Goal: Task Accomplishment & Management: Use online tool/utility

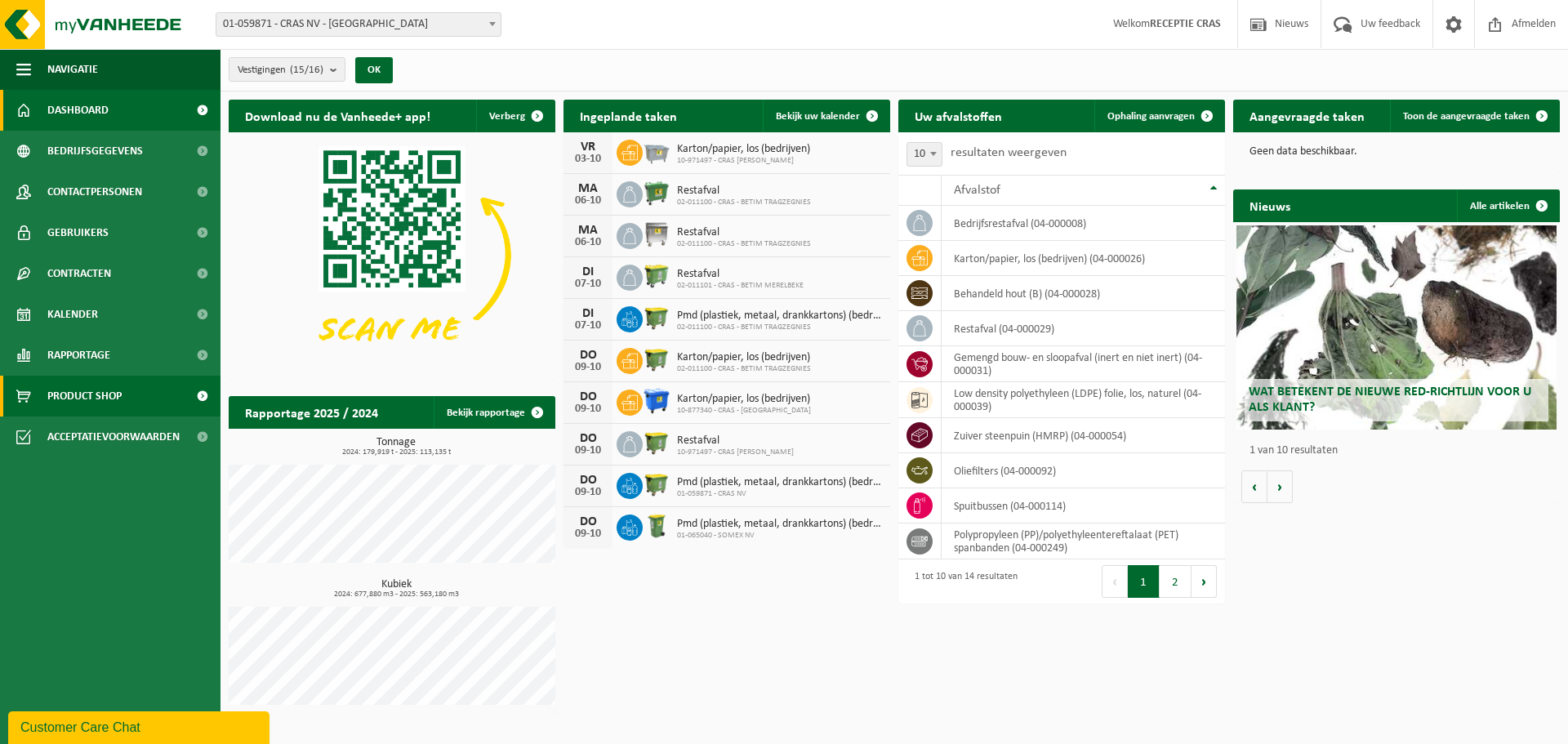
click at [100, 394] on span "Product Shop" at bounding box center [85, 396] width 74 height 41
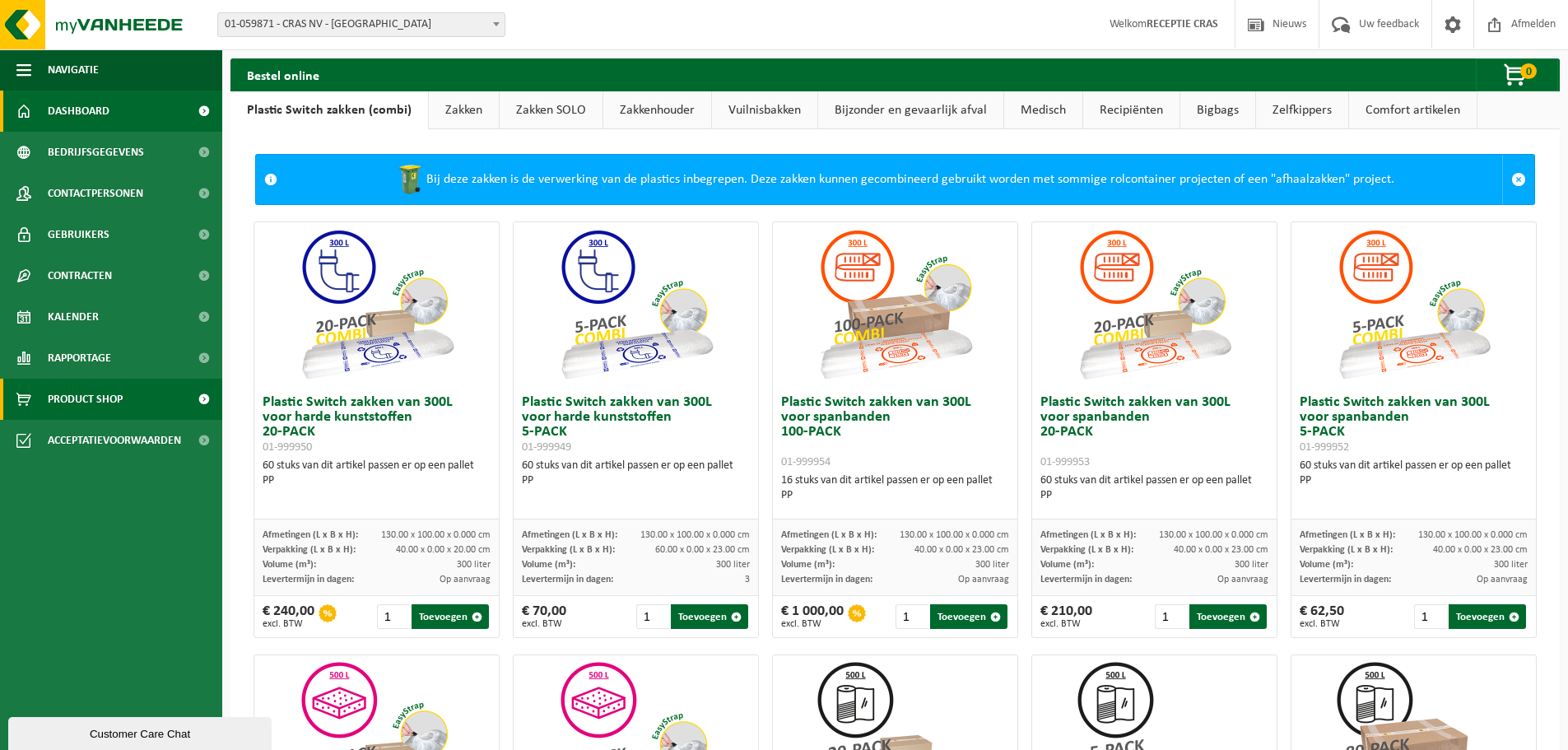
click at [89, 119] on span "Dashboard" at bounding box center [79, 112] width 62 height 41
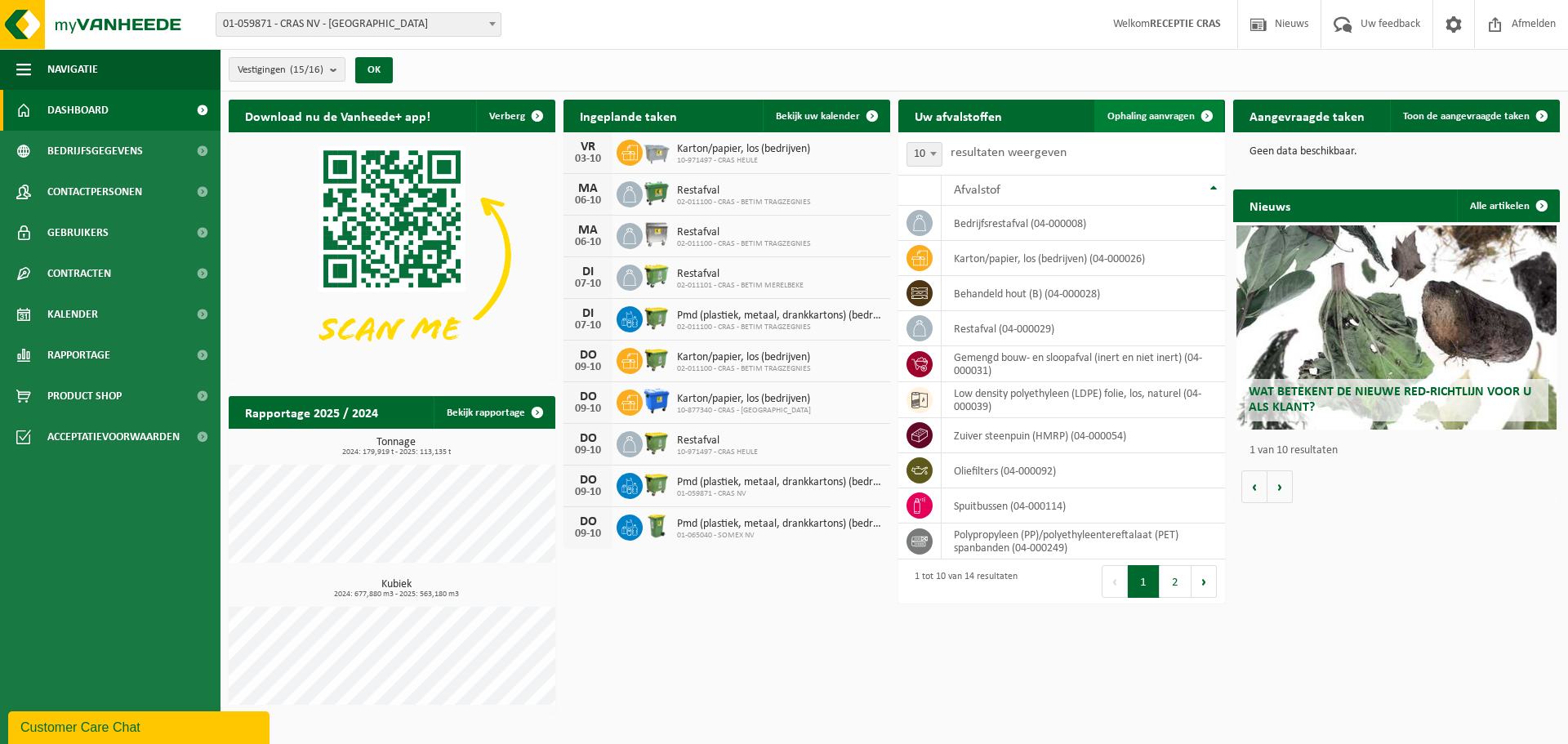
click at [1133, 115] on span "Ophaling aanvragen" at bounding box center [1151, 115] width 87 height 10
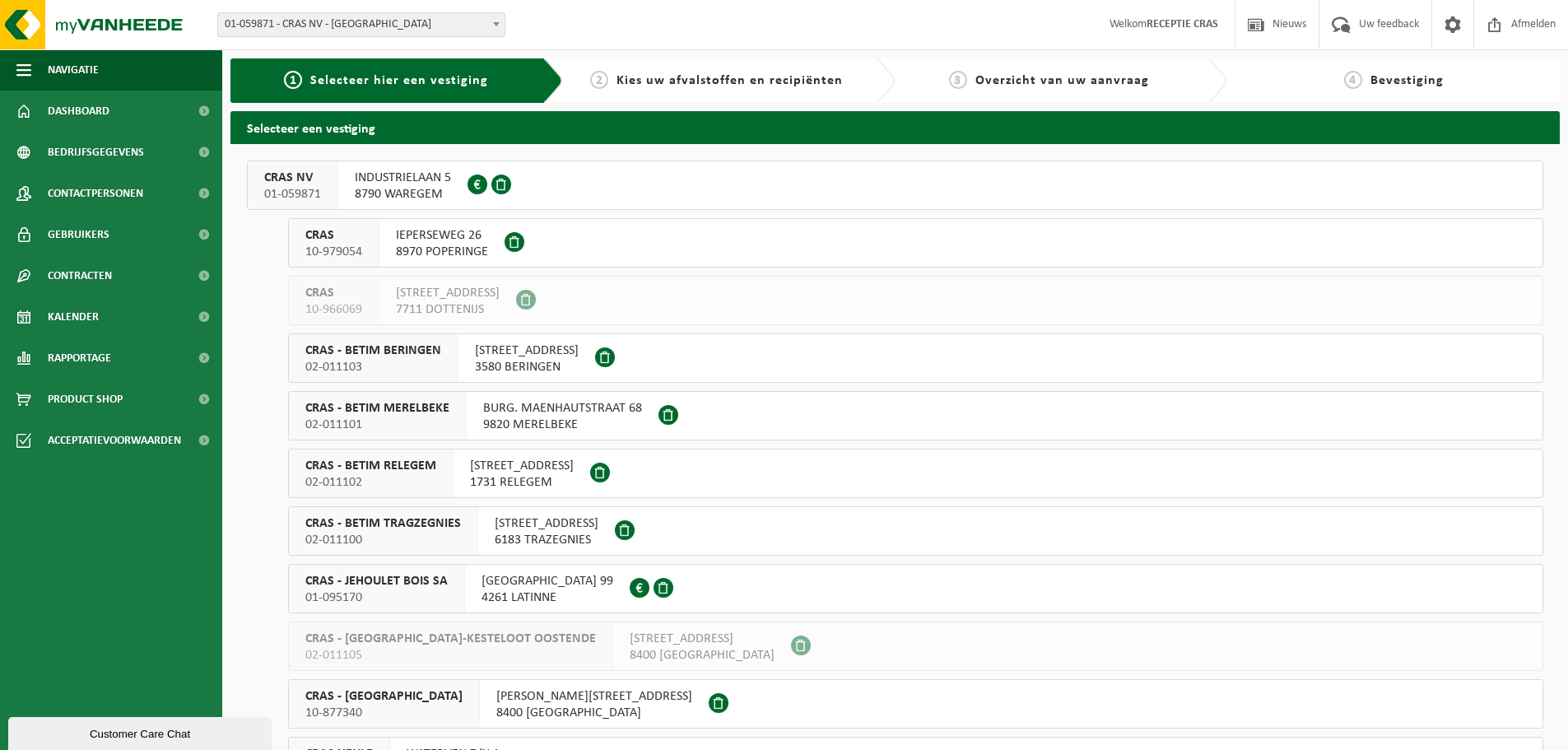
click at [408, 180] on span "INDUSTRIELAAN 5" at bounding box center [402, 178] width 97 height 17
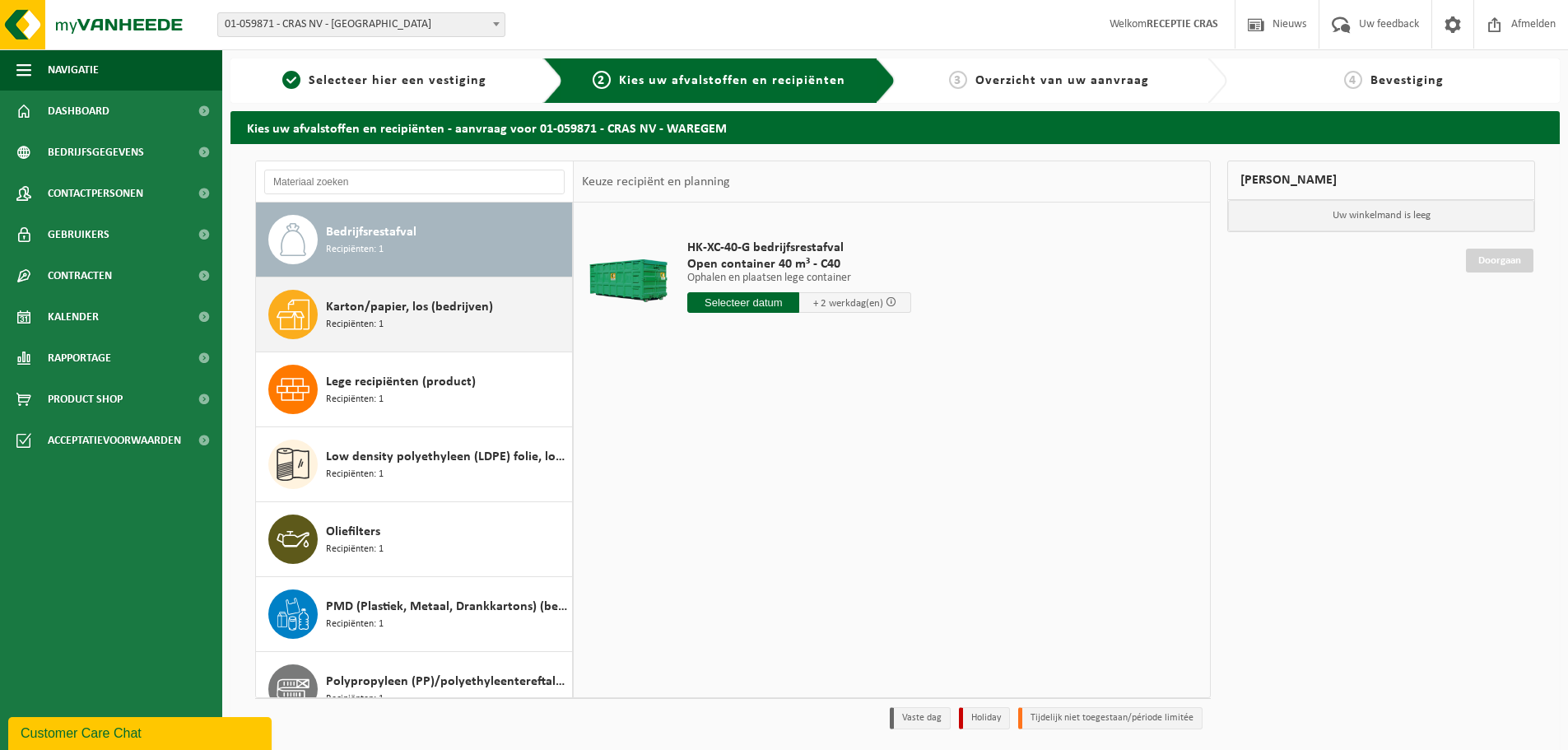
click at [458, 314] on span "Karton/papier, los (bedrijven)" at bounding box center [410, 307] width 167 height 20
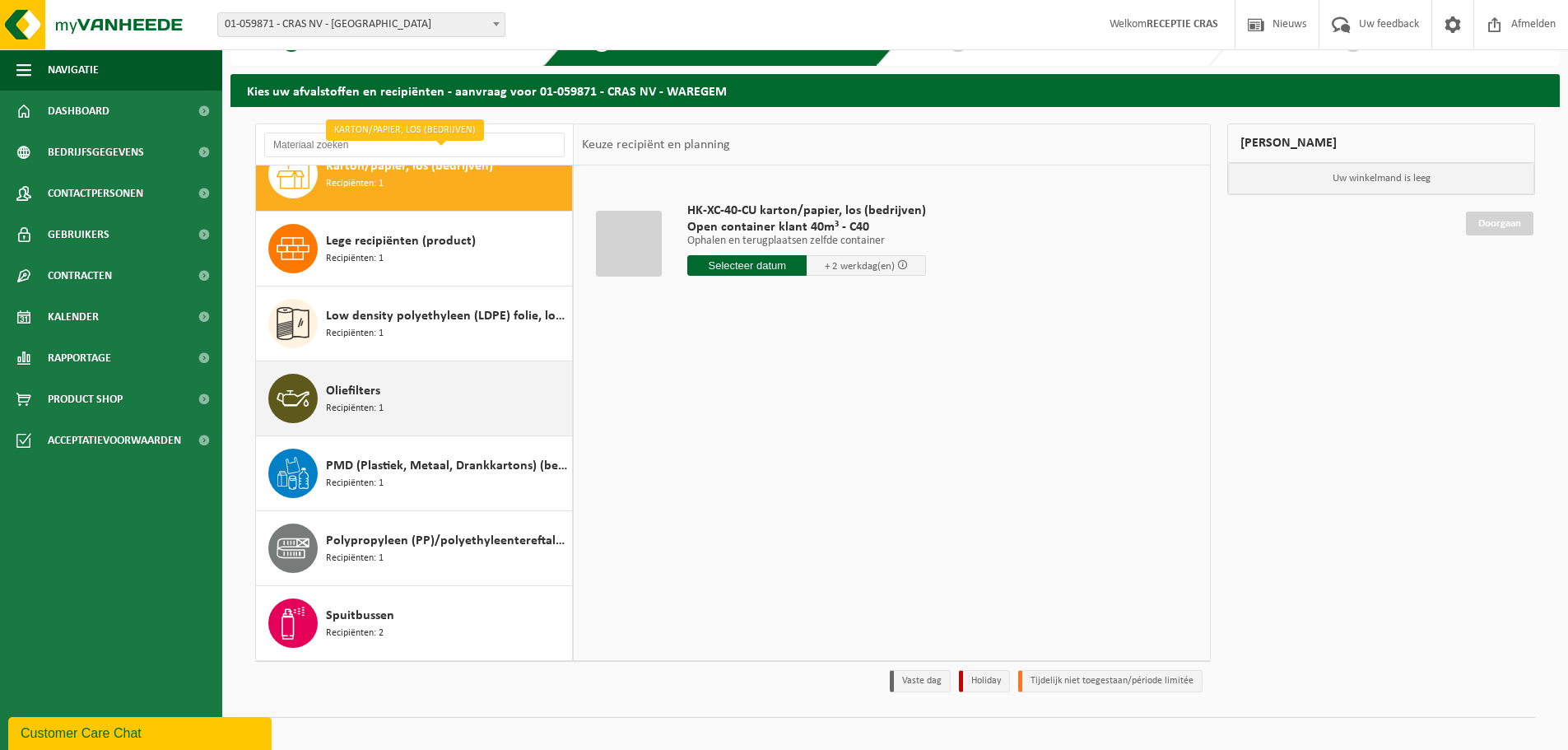
scroll to position [54, 0]
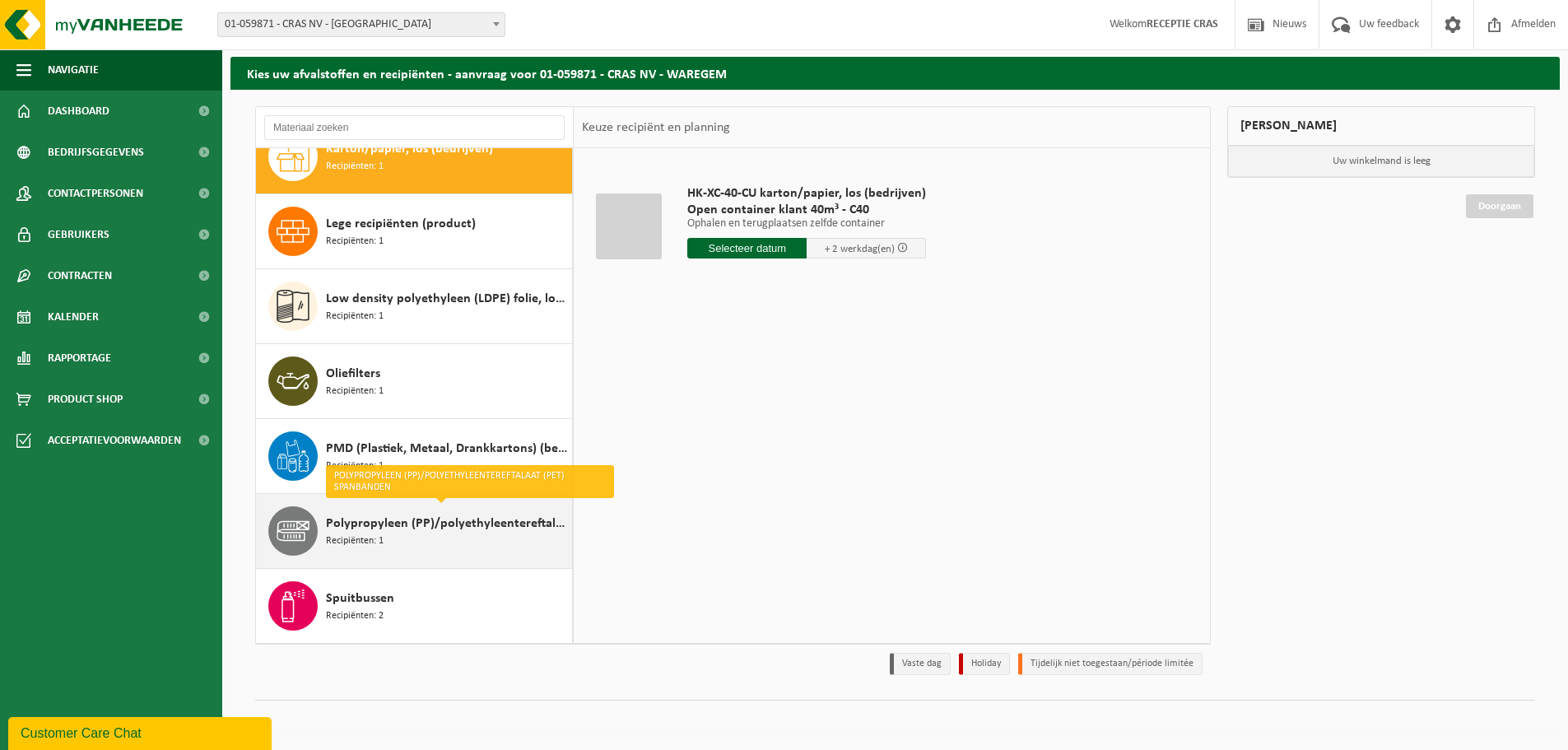
click at [422, 532] on span "Polypropyleen (PP)/polyethyleentereftalaat (PET) spanbanden" at bounding box center [447, 523] width 242 height 20
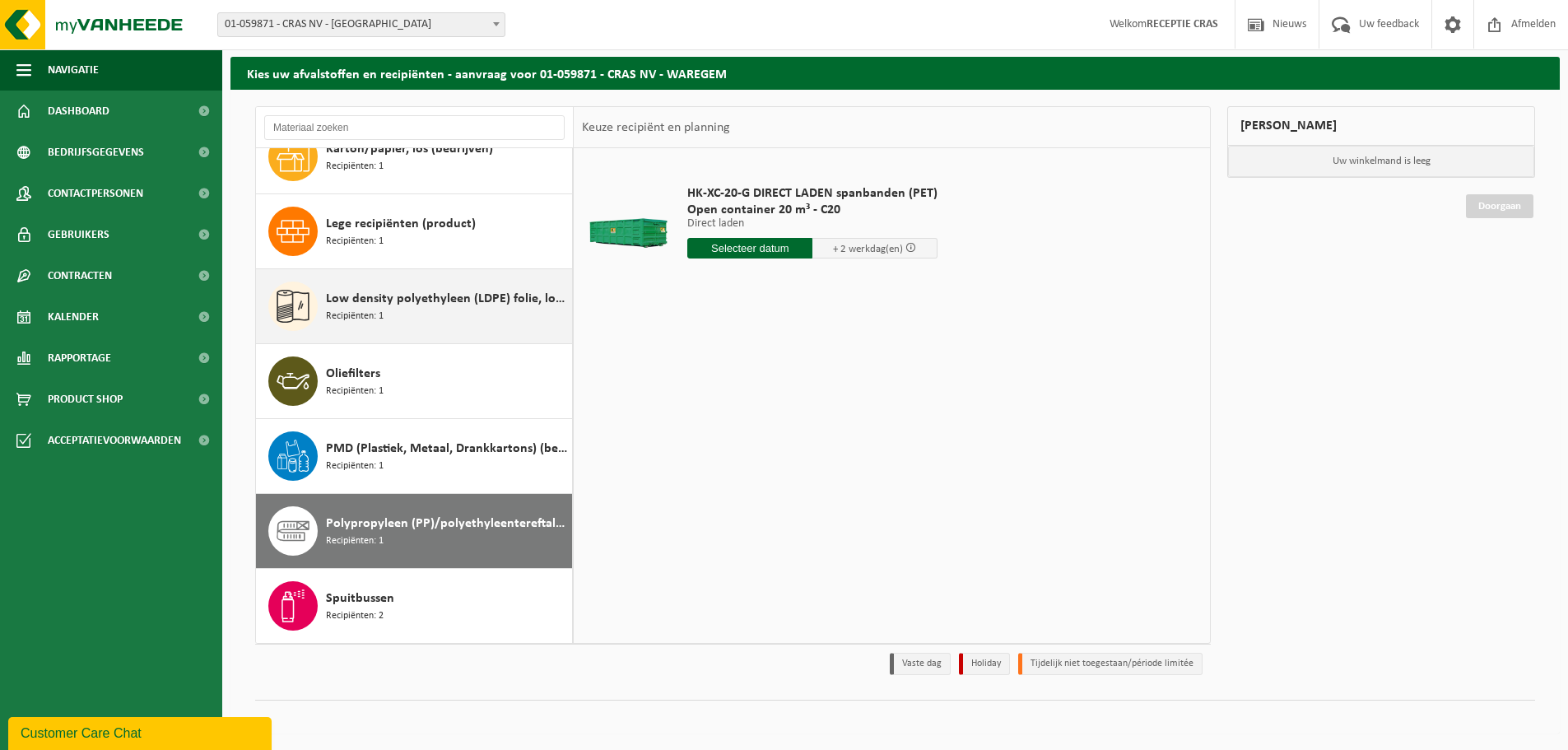
scroll to position [0, 0]
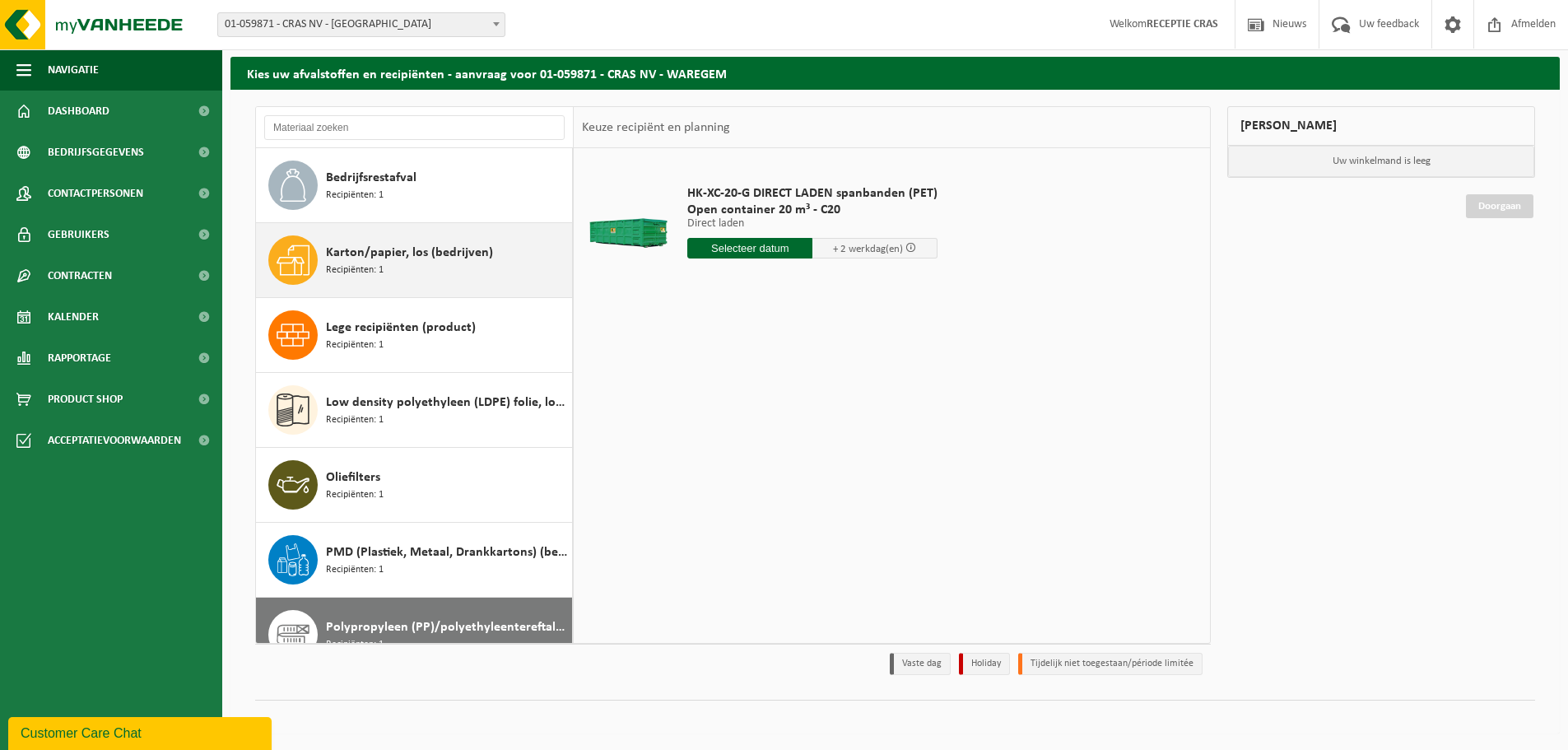
click at [396, 262] on div "Karton/papier, los (bedrijven) Recipiënten: 1" at bounding box center [447, 260] width 242 height 50
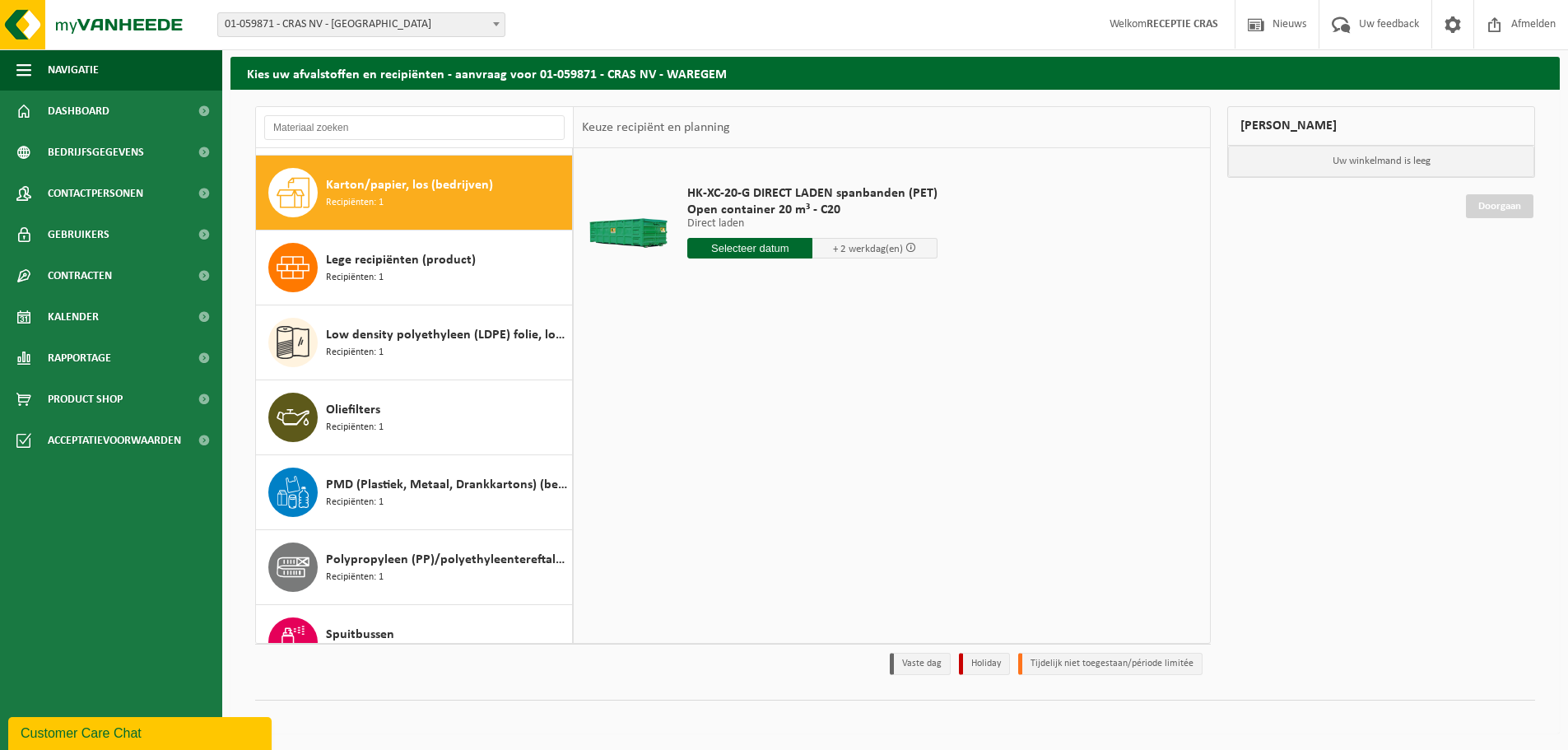
scroll to position [75, 0]
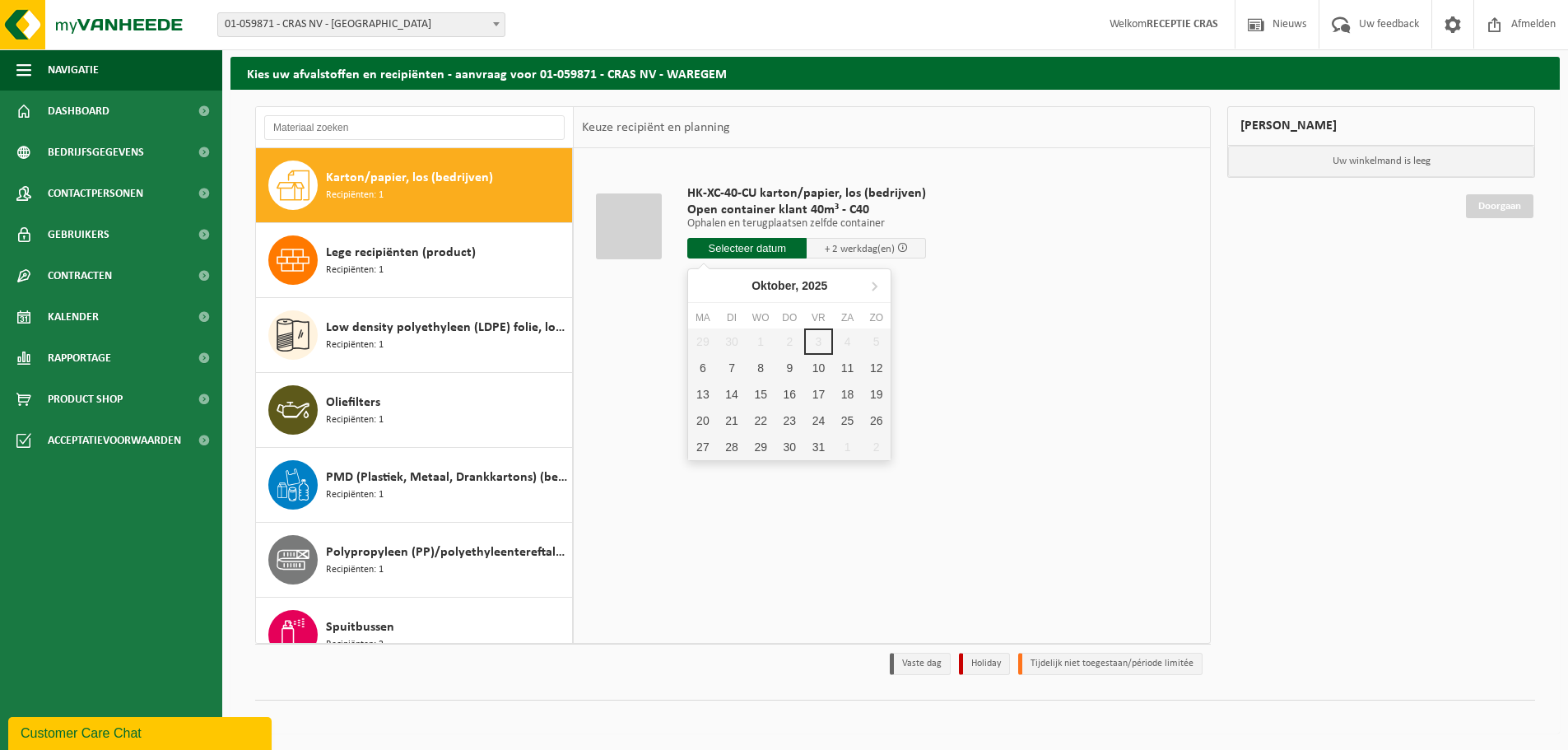
click at [749, 246] on input "text" at bounding box center [746, 248] width 119 height 21
click at [703, 368] on div "6" at bounding box center [702, 368] width 29 height 26
type input "Van 2025-10-06"
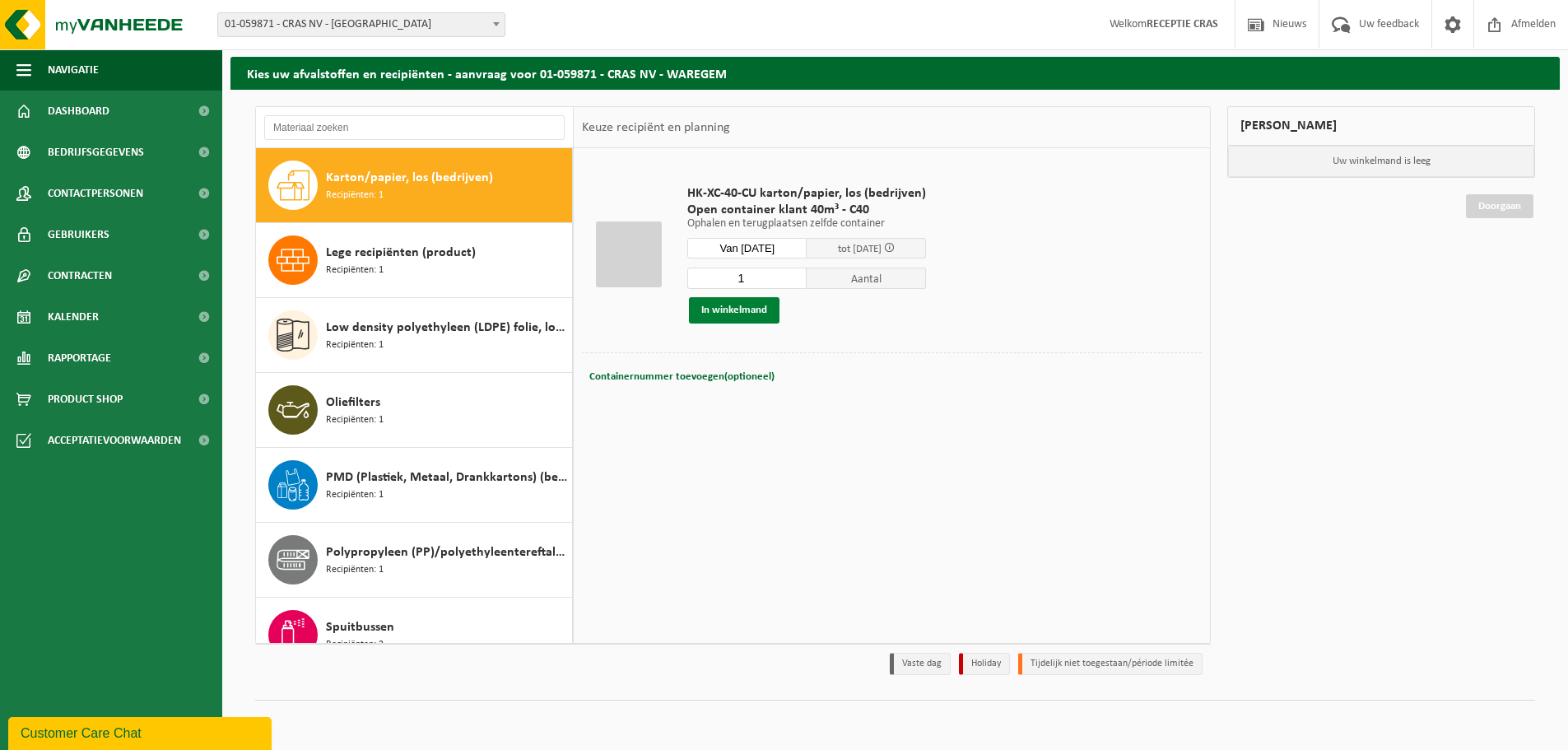
click at [746, 311] on button "In winkelmand" at bounding box center [734, 310] width 91 height 26
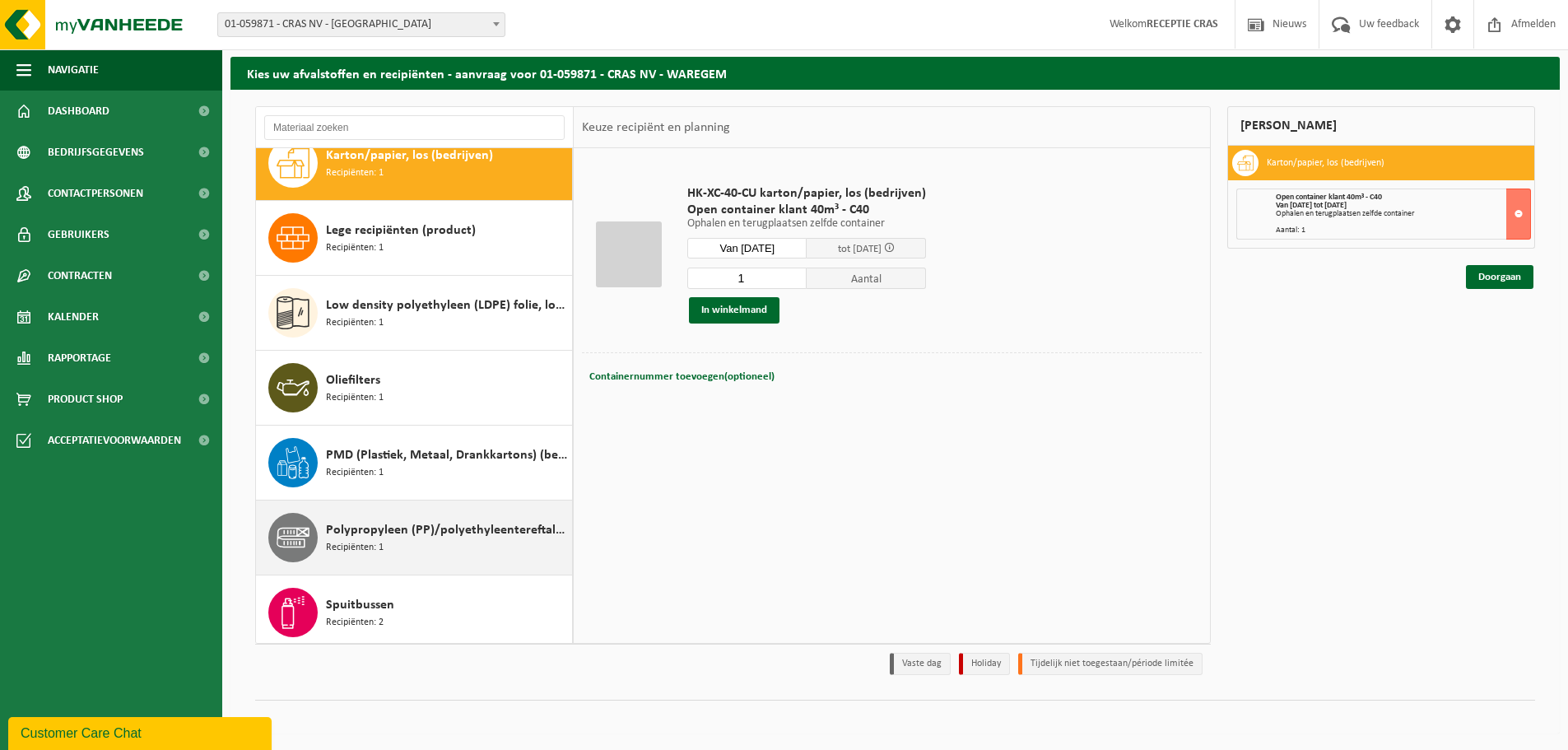
scroll to position [104, 0]
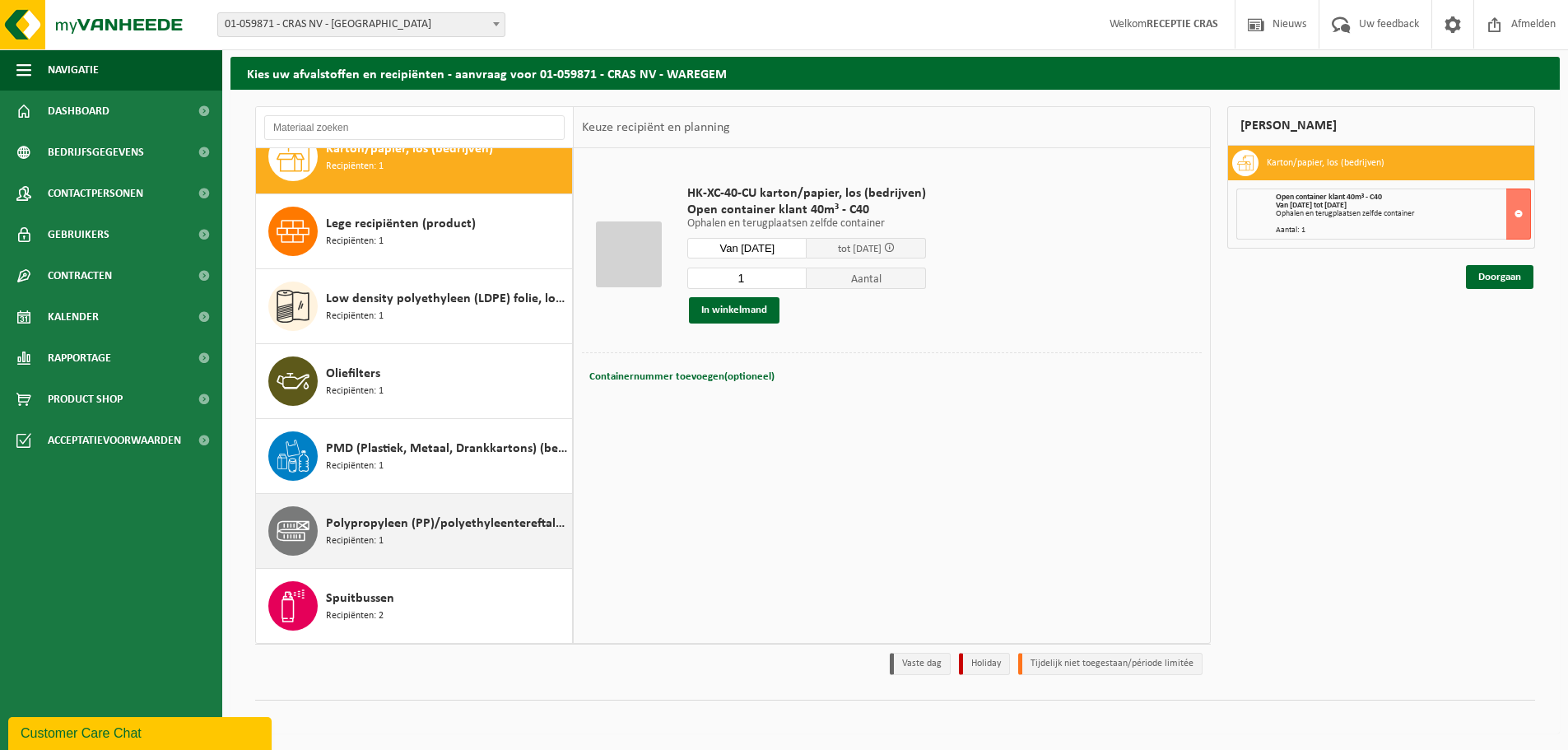
click at [404, 511] on div "Polypropyleen (PP)/polyethyleentereftalaat (PET) spanbanden Recipiënten: 1" at bounding box center [447, 531] width 242 height 50
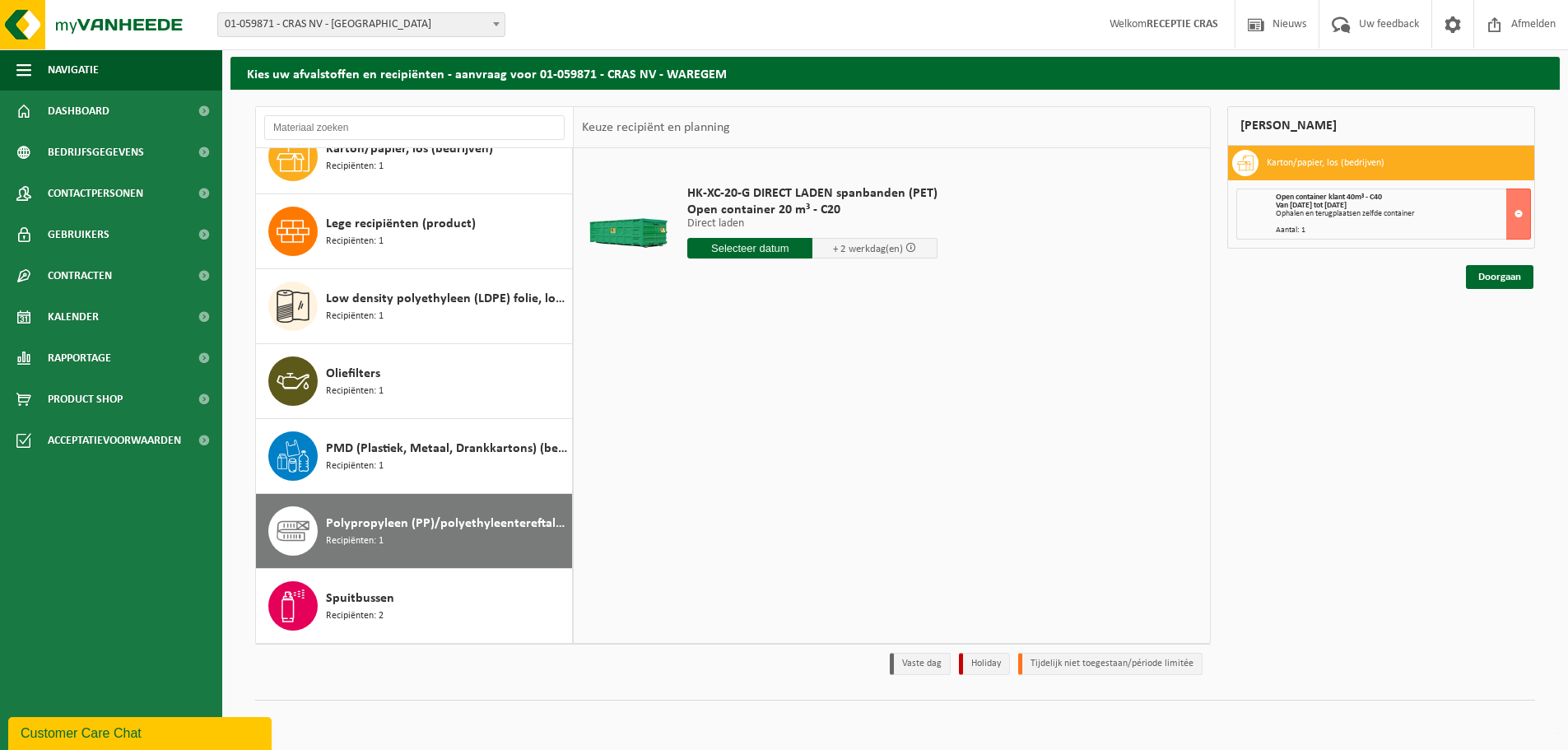
click at [765, 260] on div "HK-XC-20-G DIRECT LADEN spanbanden (PET) Open container 20 m³ - C20 Direct lade…" at bounding box center [812, 226] width 266 height 114
click at [757, 247] on input "text" at bounding box center [749, 248] width 125 height 21
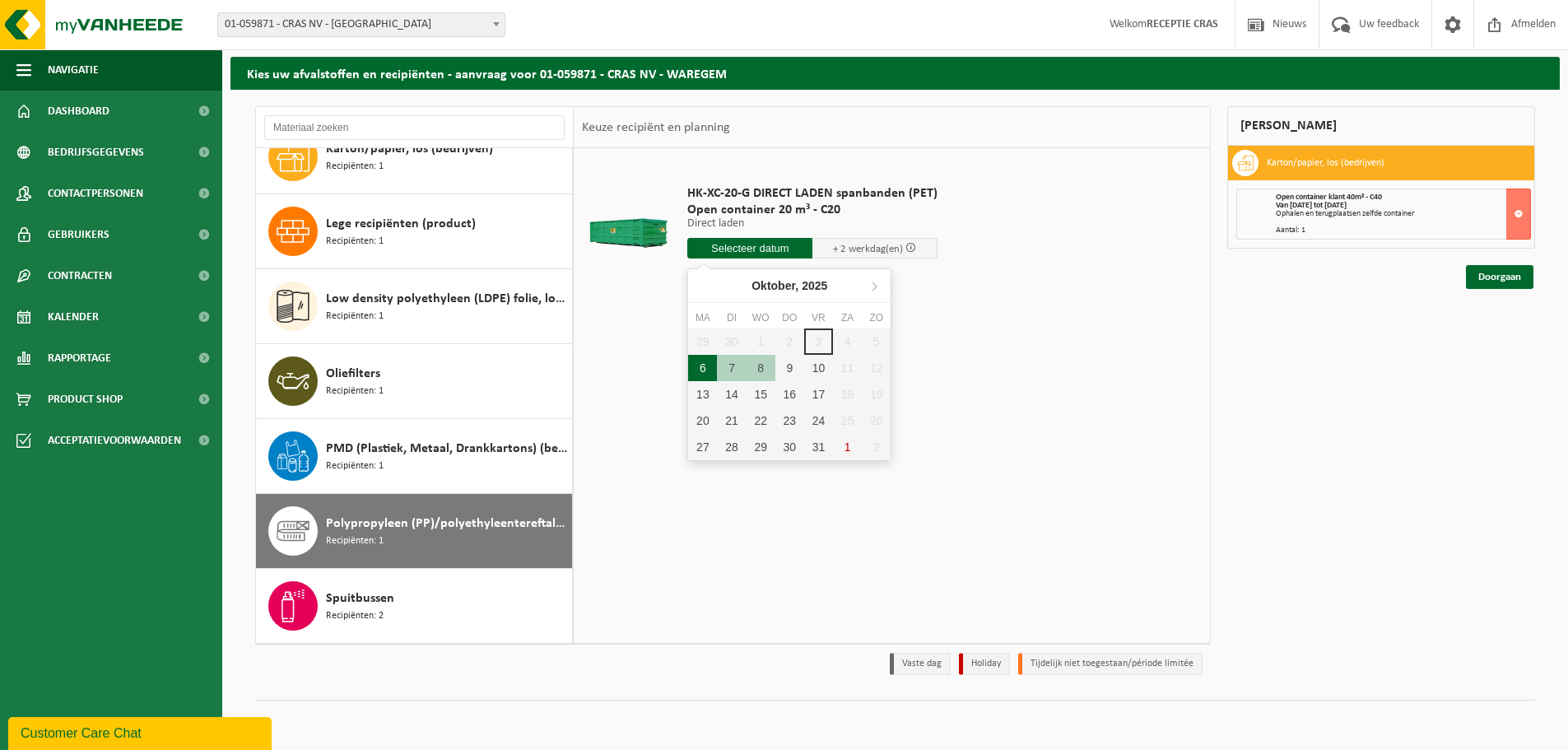
click at [701, 369] on div "6" at bounding box center [702, 368] width 29 height 26
type input "Van 2025-10-06"
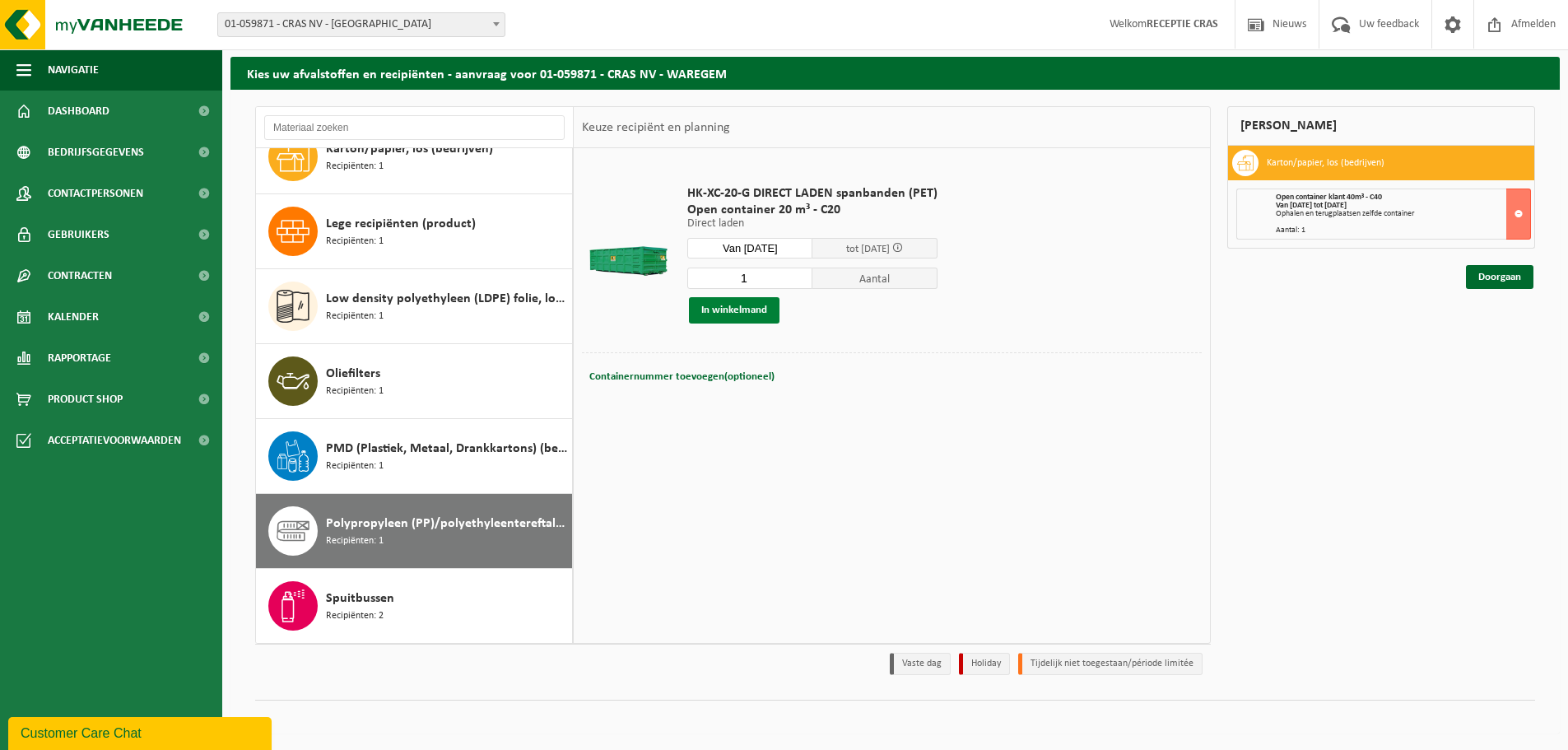
click at [751, 309] on button "In winkelmand" at bounding box center [734, 310] width 91 height 26
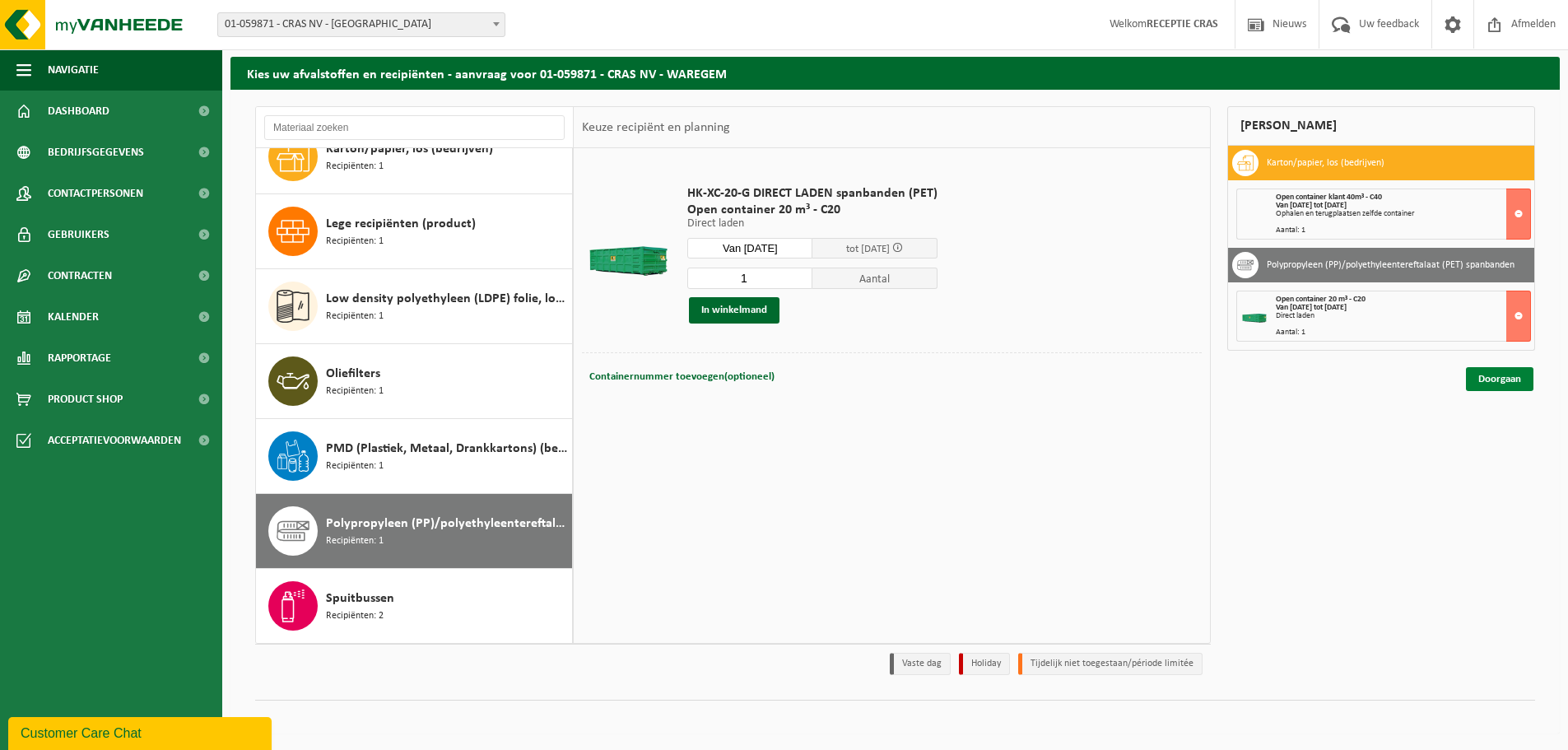
click at [1500, 373] on link "Doorgaan" at bounding box center [1500, 378] width 68 height 23
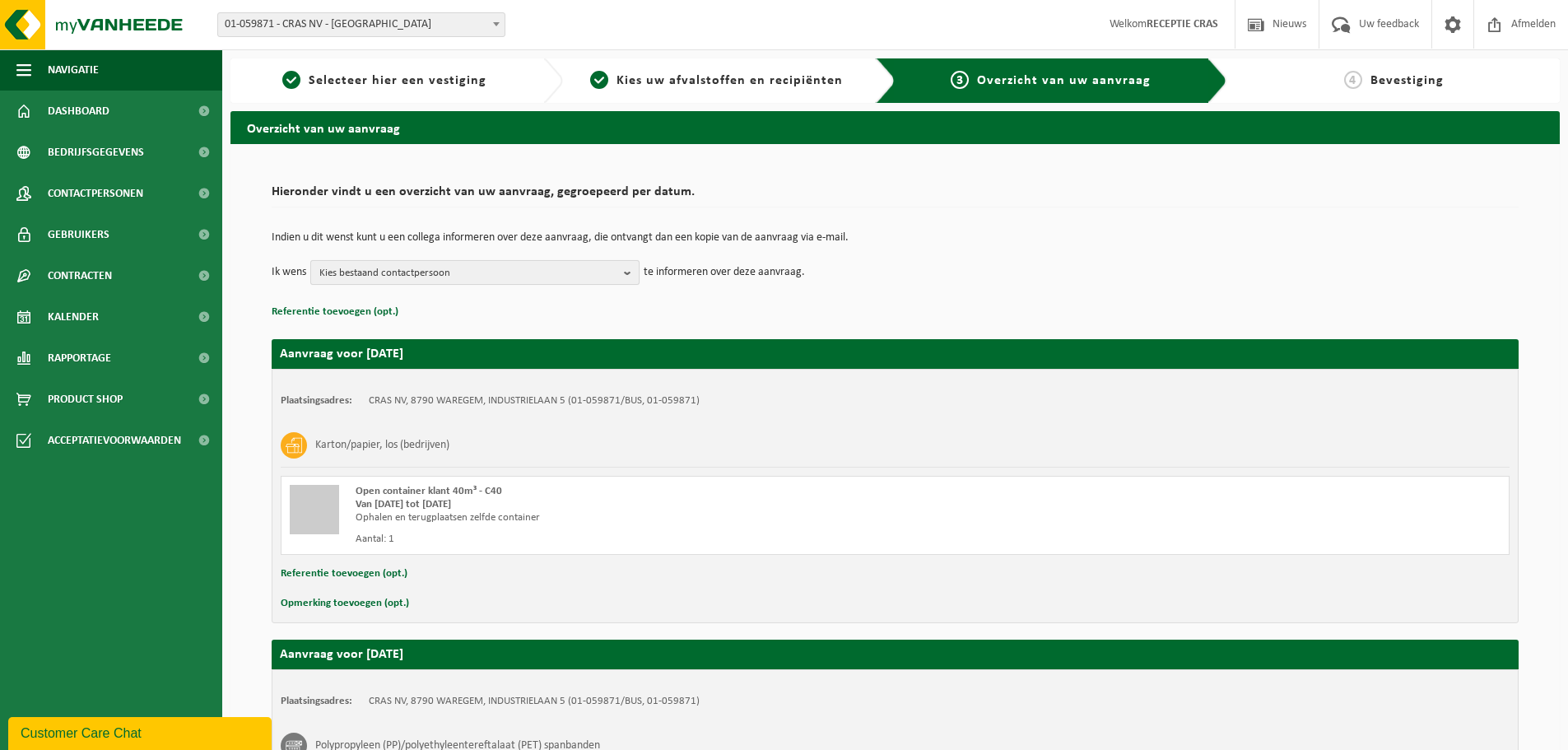
click at [626, 272] on b "button" at bounding box center [631, 272] width 15 height 23
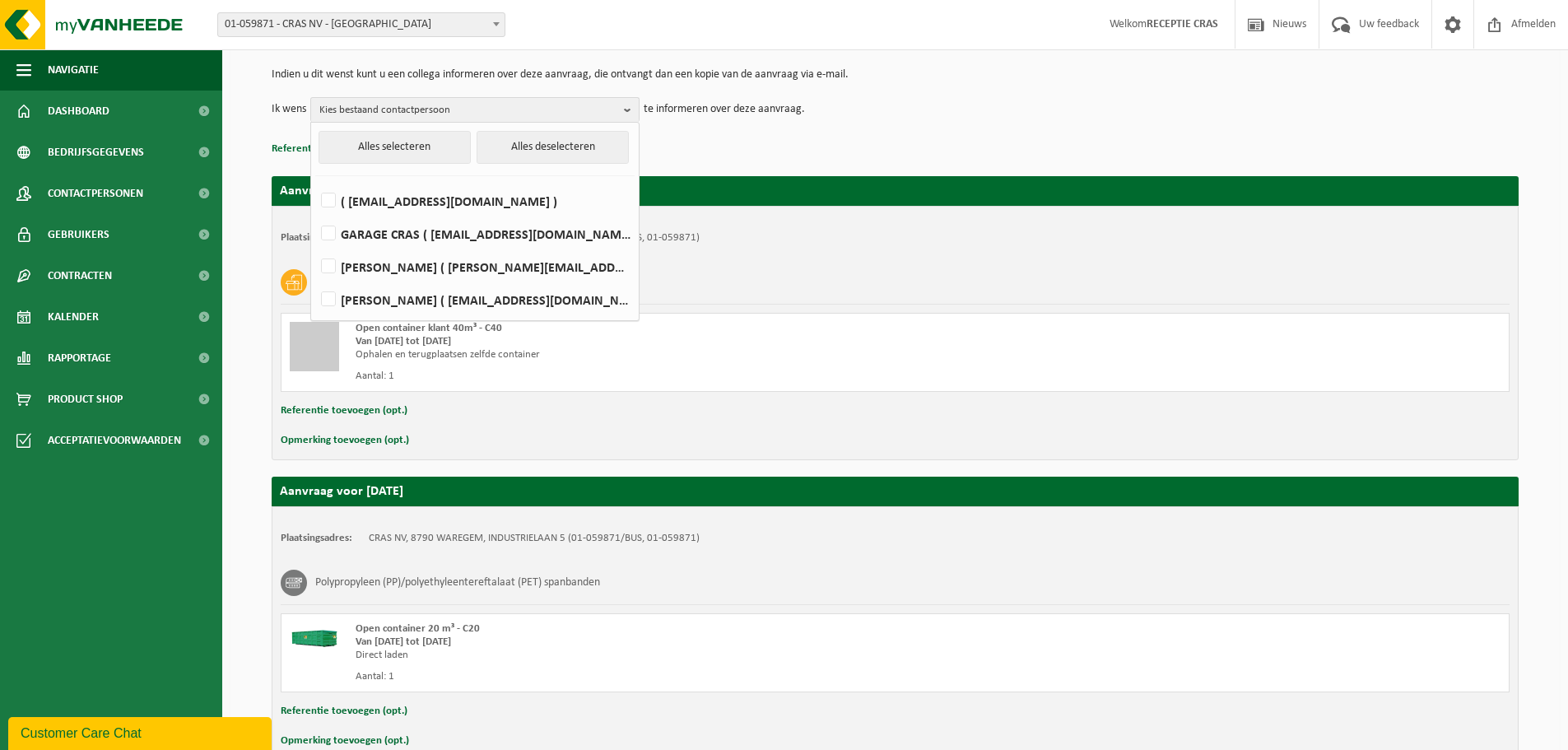
scroll to position [165, 0]
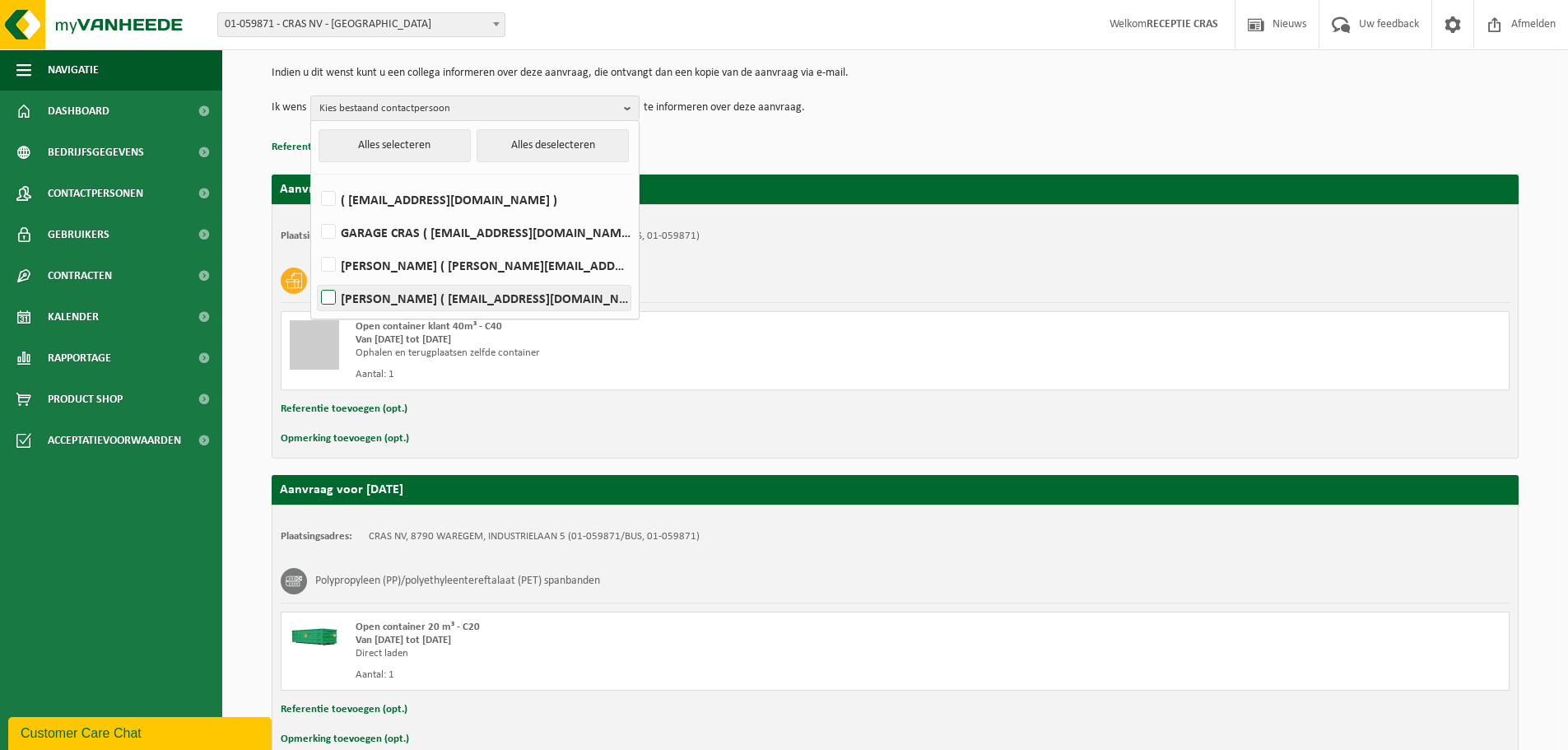
click at [364, 296] on label "HANS VIAENE ( hans.viaene@cras.be )" at bounding box center [475, 298] width 313 height 24
click at [315, 278] on input "HANS VIAENE ( hans.viaene@cras.be )" at bounding box center [314, 277] width 1 height 1
checkbox input "true"
click at [717, 133] on div "Indien u dit wenst kunt u een collega informeren over deze aanvraag, die ontvan…" at bounding box center [896, 93] width 1247 height 85
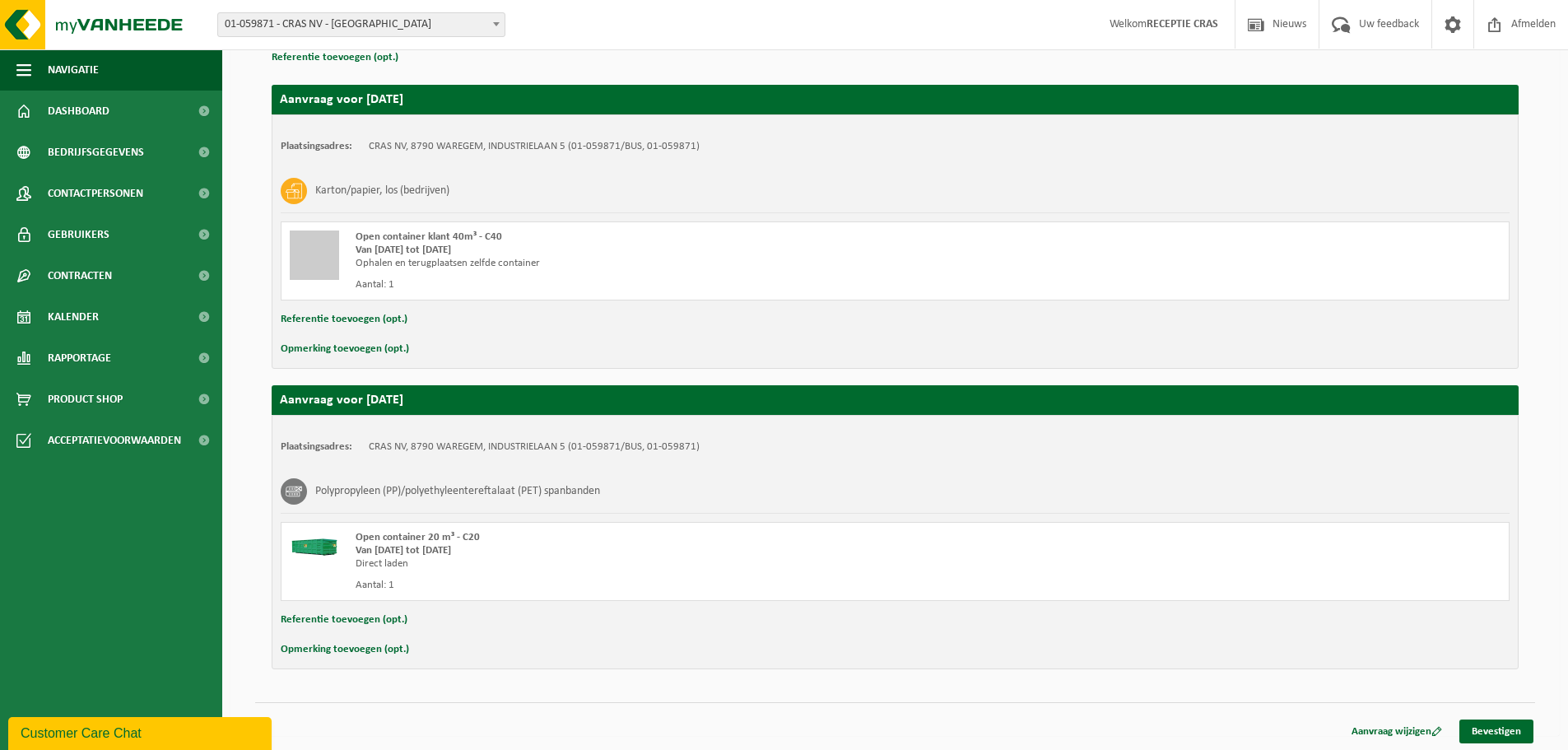
scroll to position [257, 0]
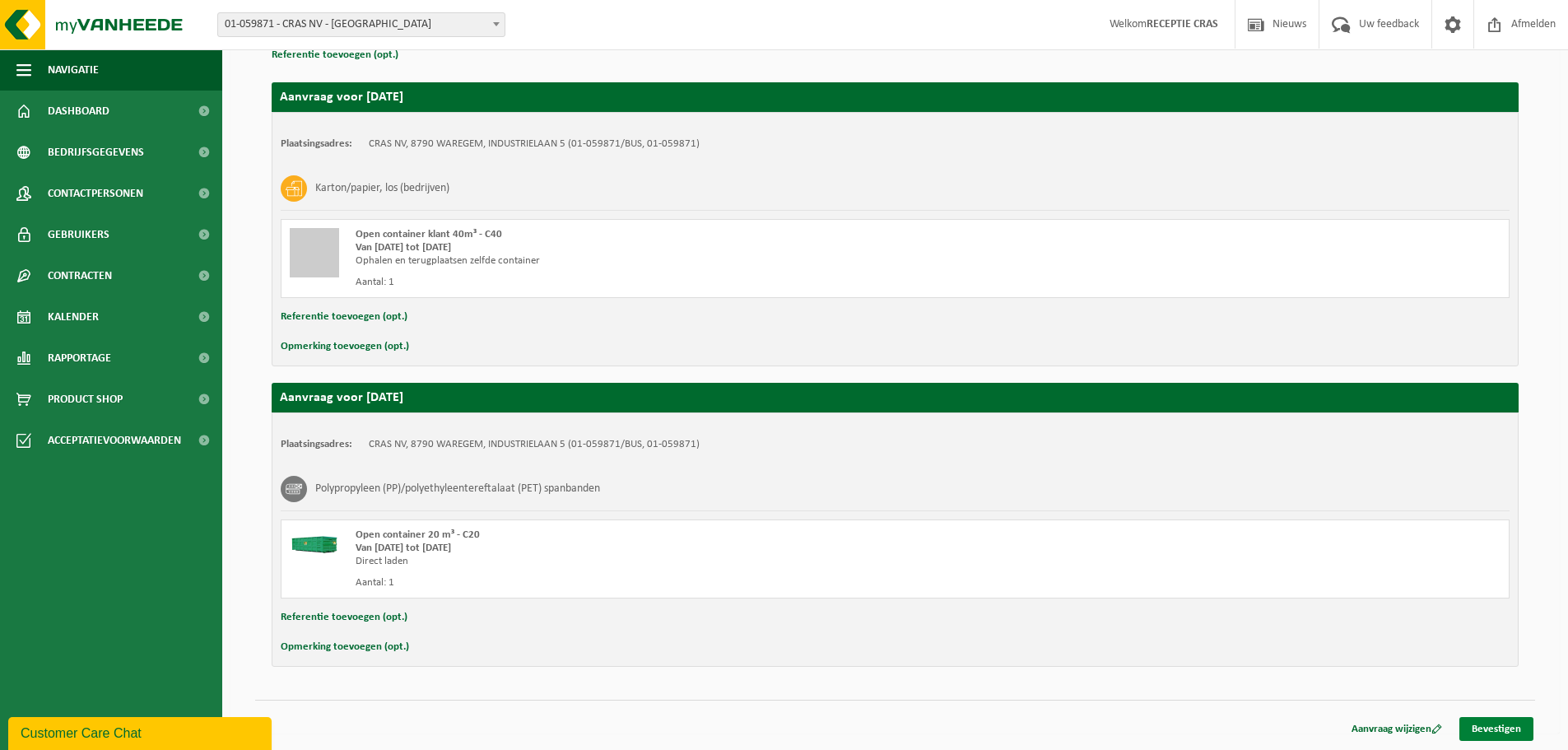
click at [1503, 723] on link "Bevestigen" at bounding box center [1496, 728] width 74 height 23
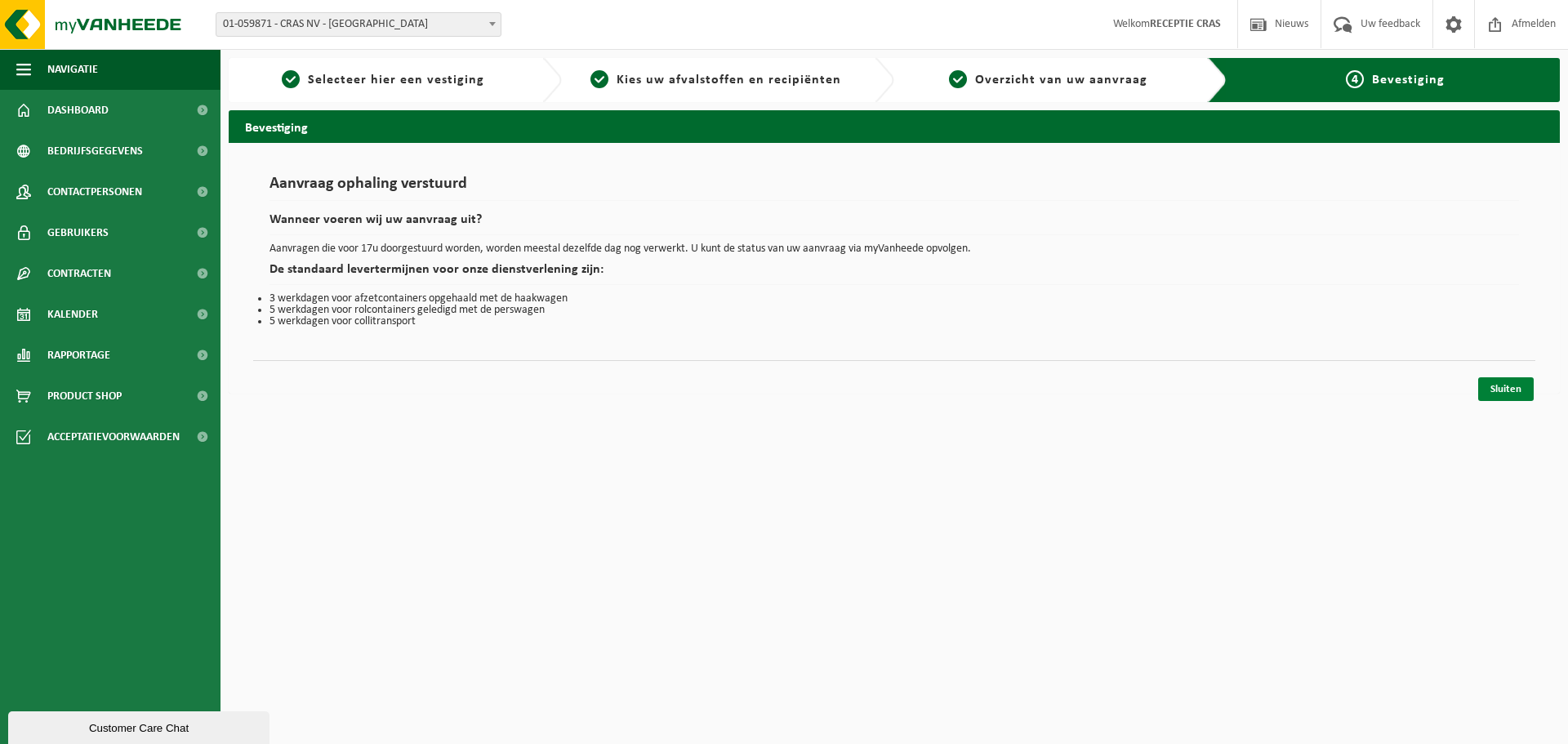
click at [1508, 386] on link "Sluiten" at bounding box center [1507, 389] width 56 height 23
